Goal: Transaction & Acquisition: Download file/media

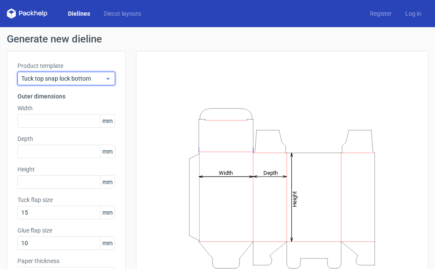
click at [107, 79] on use at bounding box center [108, 79] width 3 height 2
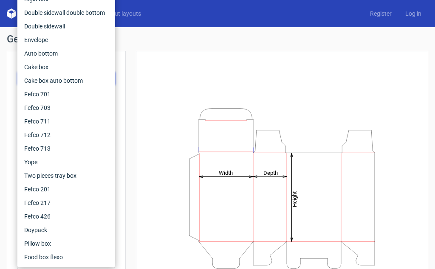
click at [189, 78] on div "Height Depth Width" at bounding box center [282, 189] width 271 height 254
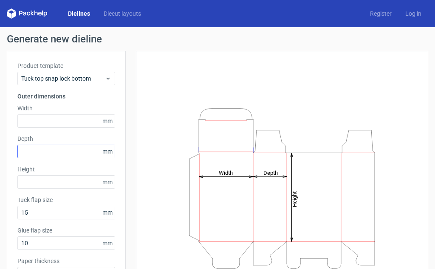
scroll to position [42, 0]
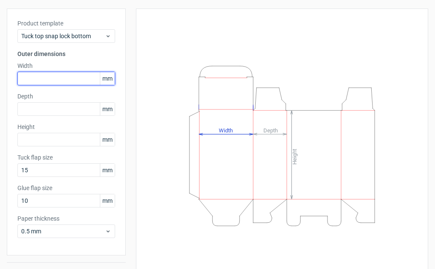
click at [48, 80] on input "text" at bounding box center [66, 79] width 98 height 14
type input "122"
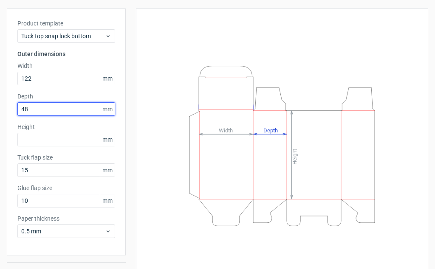
type input "48"
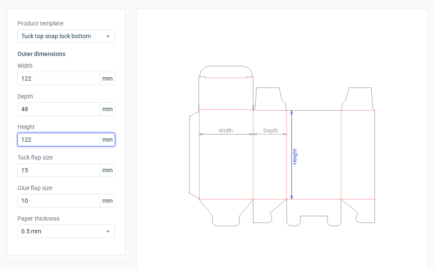
type input "122"
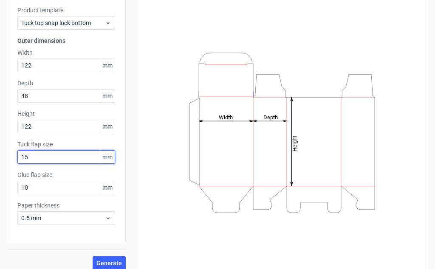
scroll to position [63, 0]
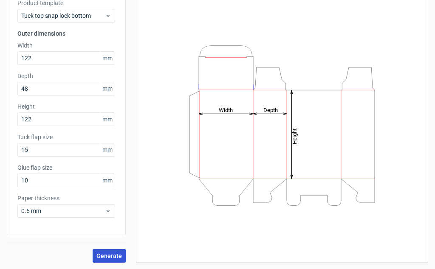
click at [116, 253] on span "Generate" at bounding box center [108, 256] width 25 height 6
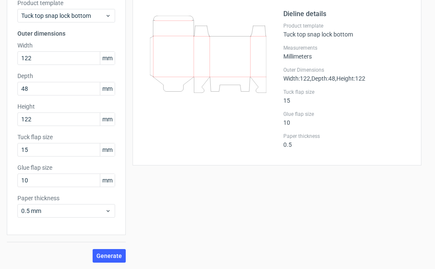
drag, startPoint x: 220, startPoint y: 71, endPoint x: 158, endPoint y: 50, distance: 65.4
click at [158, 49] on icon at bounding box center [208, 54] width 116 height 77
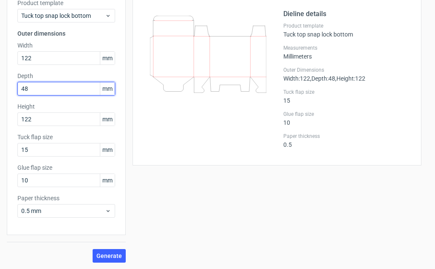
drag, startPoint x: 38, startPoint y: 87, endPoint x: 12, endPoint y: 83, distance: 26.2
click at [12, 83] on div "Product template Tuck top snap lock bottom Outer dimensions Width 122 mm Depth …" at bounding box center [66, 111] width 119 height 247
type input "122"
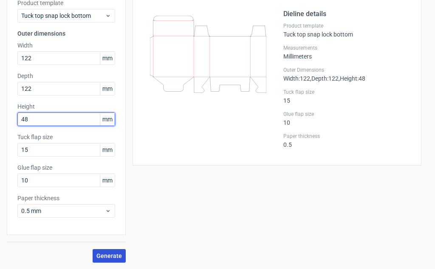
type input "48"
drag, startPoint x: 111, startPoint y: 258, endPoint x: 121, endPoint y: 254, distance: 10.3
click at [111, 258] on span "Generate" at bounding box center [108, 256] width 25 height 6
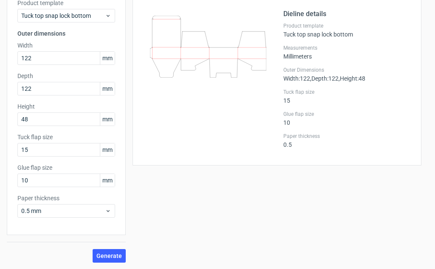
click at [295, 196] on div "Tuck top snap lock bottom 122x122x48mm Generate diecut layout Download file Die…" at bounding box center [277, 117] width 302 height 292
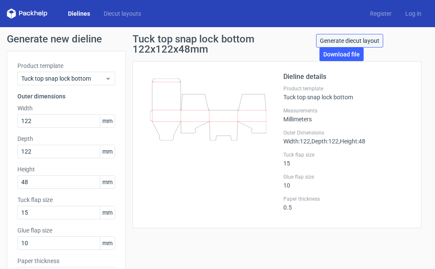
click at [363, 41] on link "Generate diecut layout" at bounding box center [349, 41] width 67 height 14
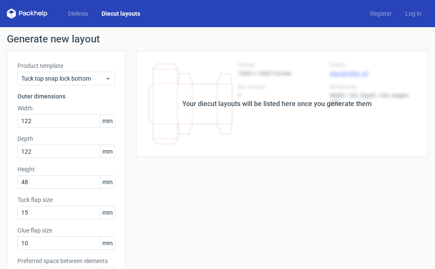
click at [286, 121] on div "Your diecut layouts will be listed here once you generate them" at bounding box center [277, 104] width 302 height 106
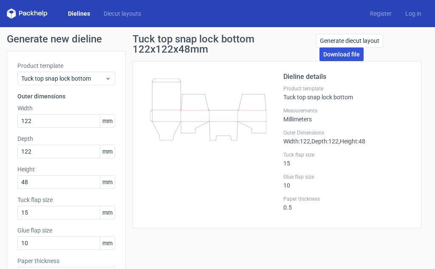
click at [331, 56] on link "Download file" at bounding box center [341, 55] width 44 height 14
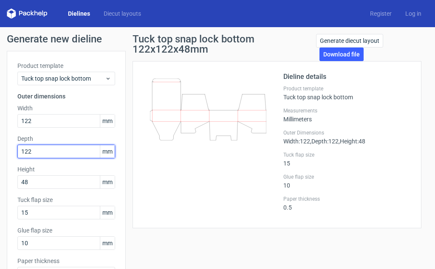
click at [0, 155] on div "Generate new dieline Product template Tuck top snap lock bottom Outer dimension…" at bounding box center [217, 179] width 435 height 305
type input "48"
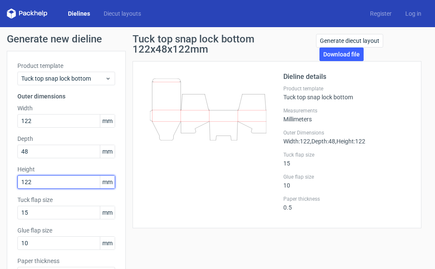
type input "122"
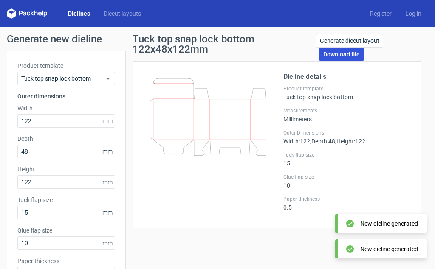
drag, startPoint x: 336, startPoint y: 54, endPoint x: 341, endPoint y: 60, distance: 7.6
click at [336, 54] on link "Download file" at bounding box center [341, 55] width 44 height 14
